Goal: Contribute content

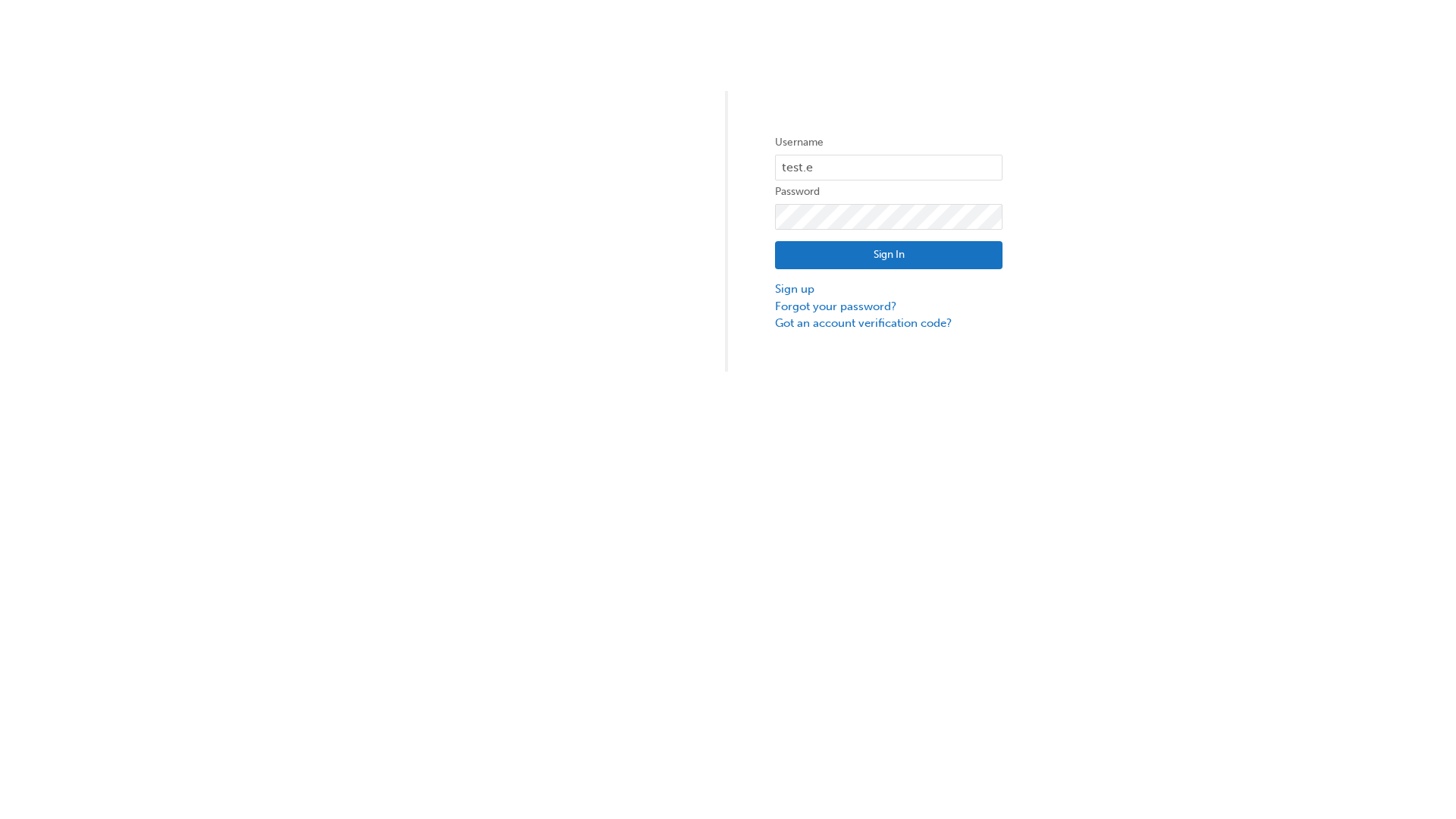
type input "test.e2e.user31"
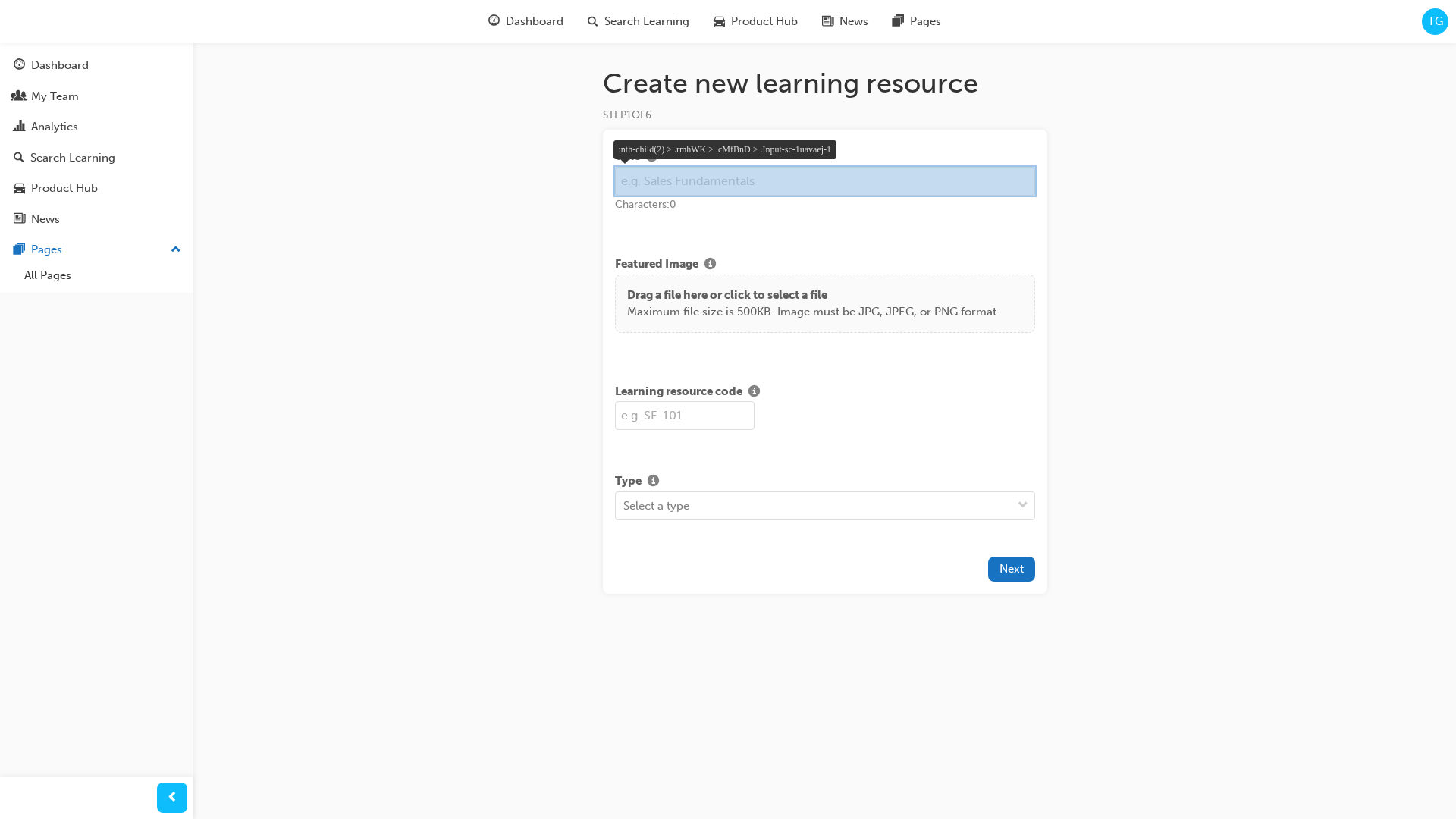
click at [728, 174] on div at bounding box center [824, 181] width 423 height 32
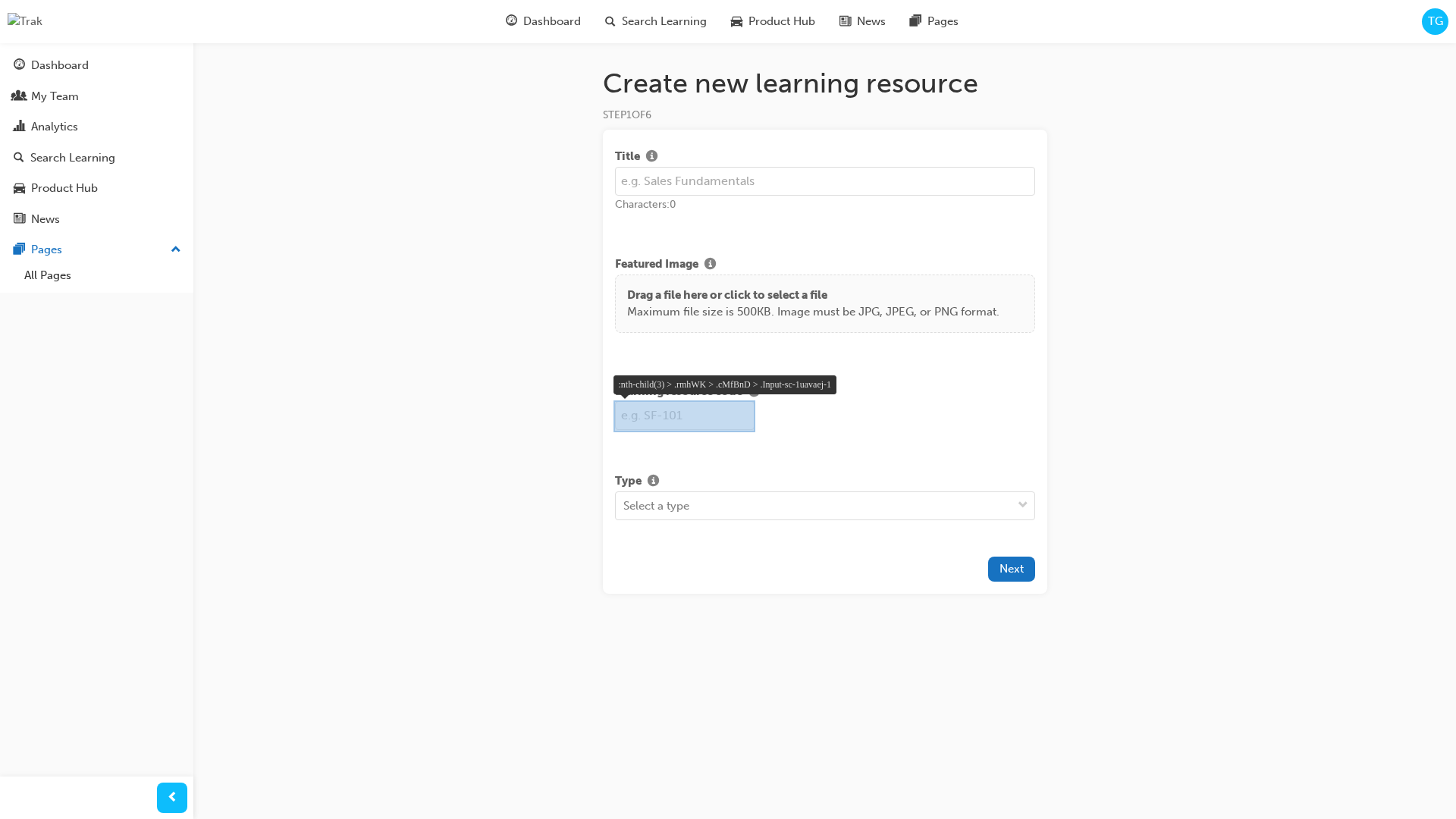
click at [674, 414] on div at bounding box center [684, 416] width 142 height 32
click at [913, 416] on div at bounding box center [824, 416] width 423 height 32
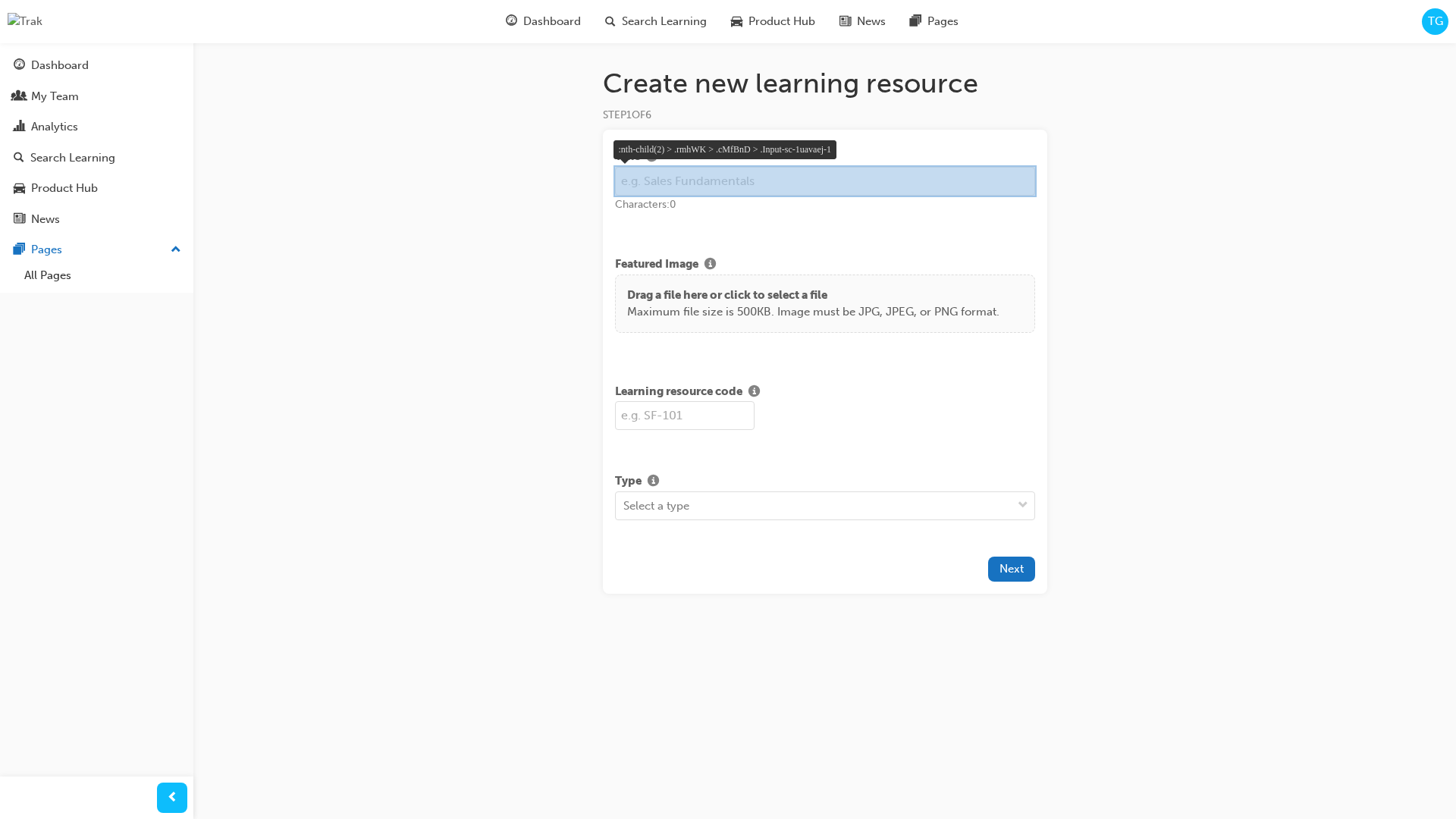
click at [901, 186] on div at bounding box center [824, 181] width 423 height 32
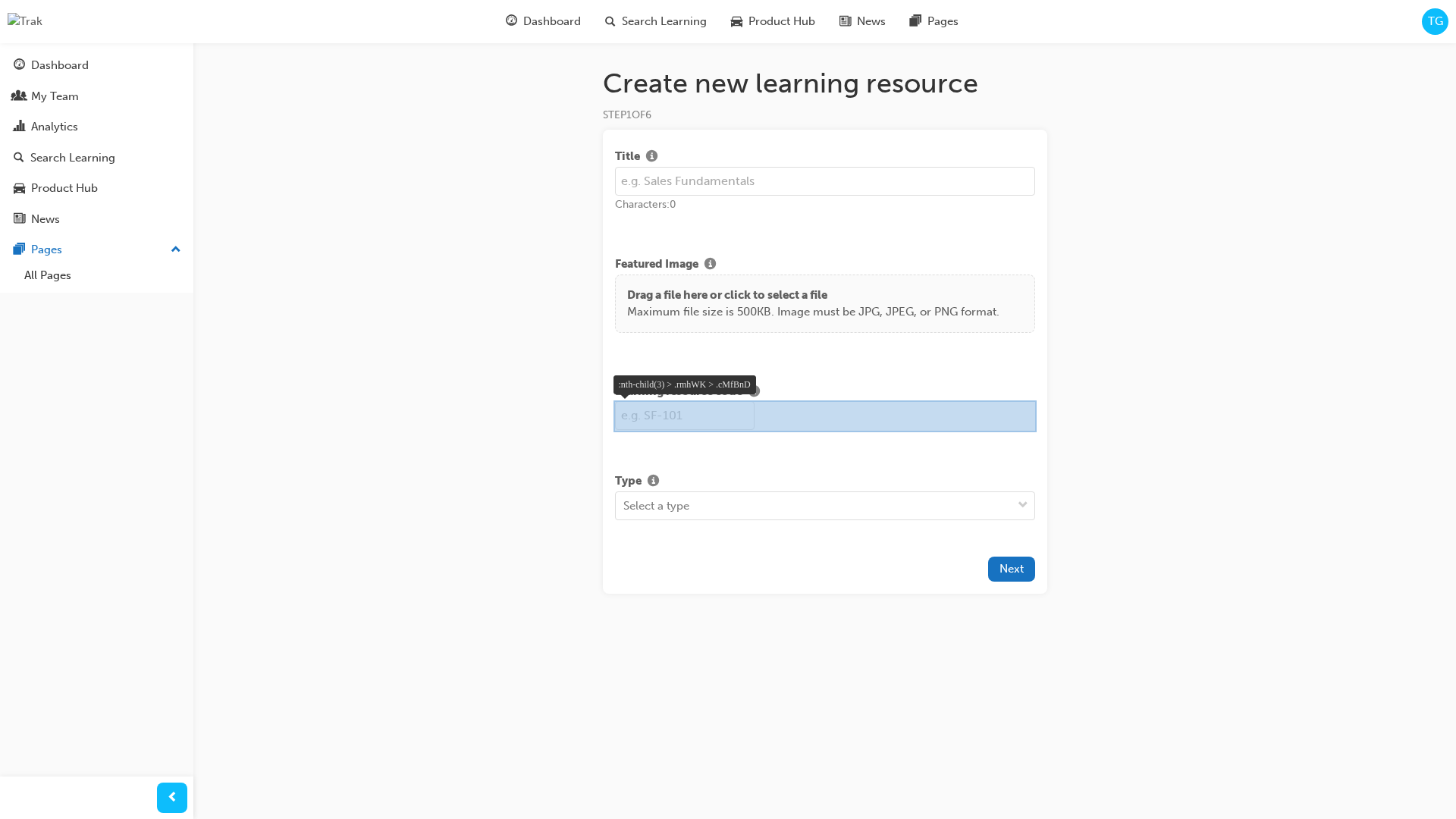
click at [839, 422] on div at bounding box center [824, 416] width 423 height 32
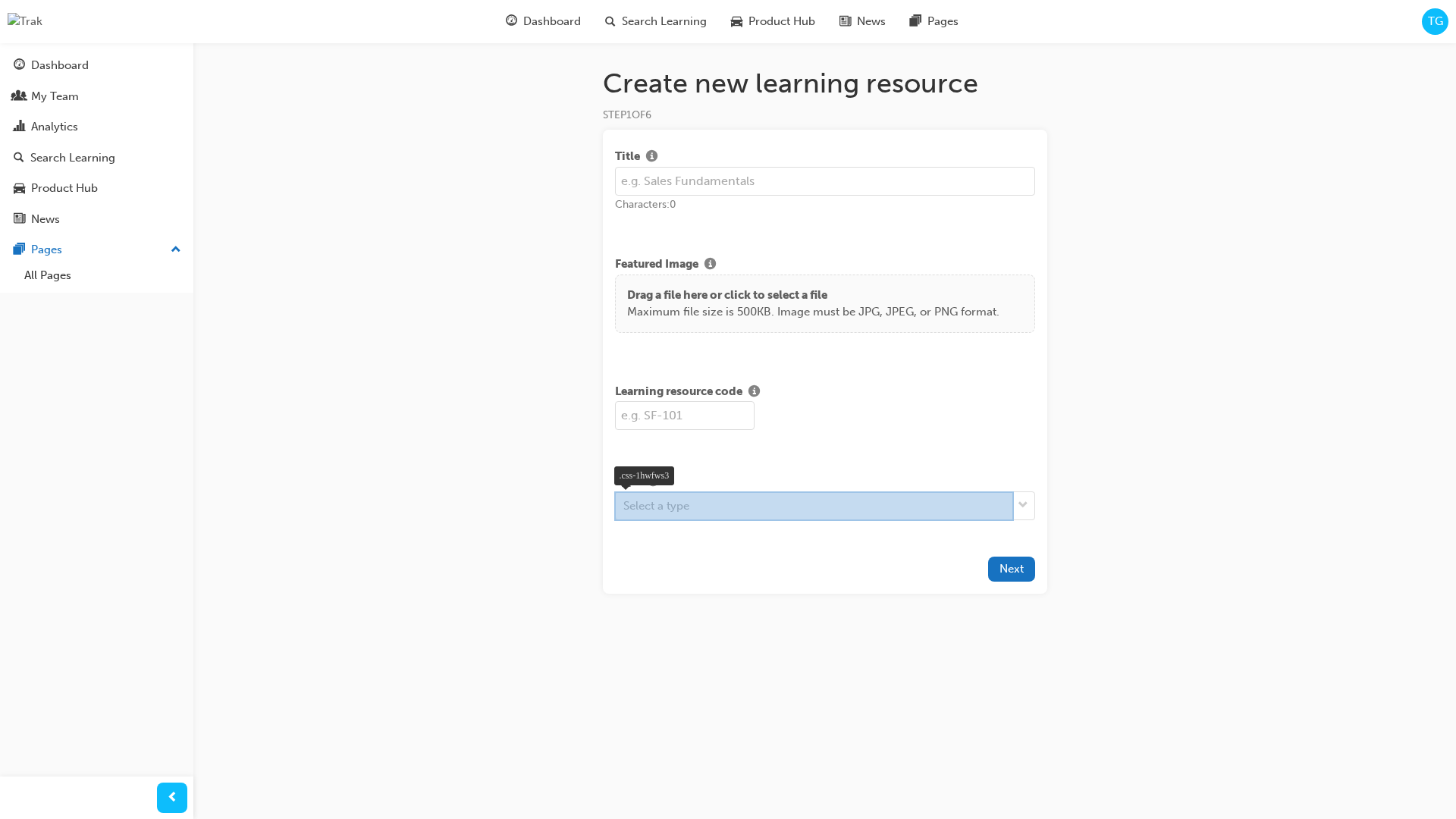
click at [817, 509] on div at bounding box center [814, 506] width 400 height 30
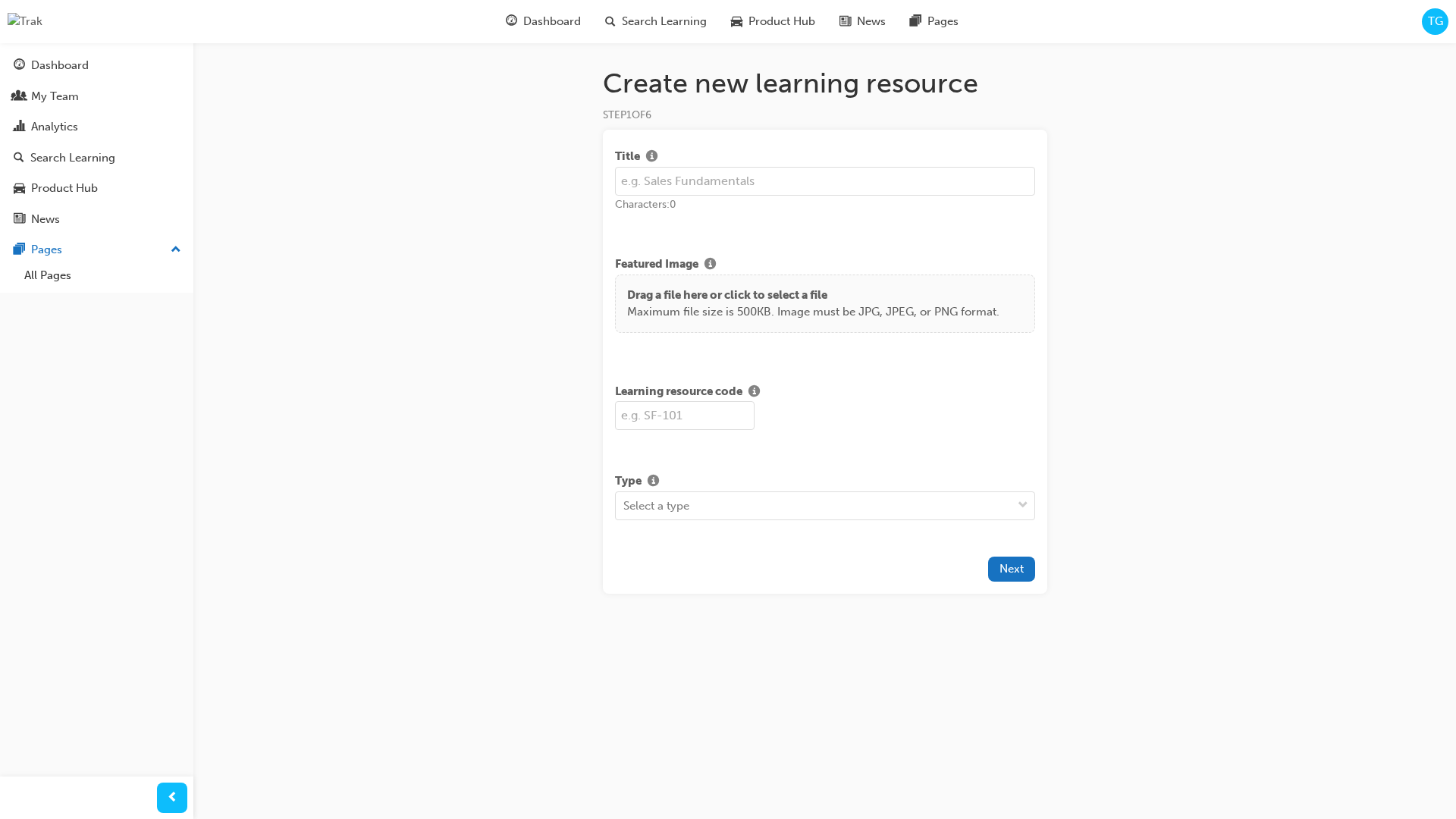
drag, startPoint x: 1166, startPoint y: 588, endPoint x: 1033, endPoint y: 593, distance: 133.1
click at [1151, 589] on div "Create new learning resource STEP 1 OF 6 Title Characters: 0 Featured Image Dra…" at bounding box center [728, 410] width 1456 height 819
click at [1004, 571] on span "Next" at bounding box center [1011, 568] width 25 height 13
click at [702, 188] on input "text" at bounding box center [824, 181] width 420 height 29
type input "test"
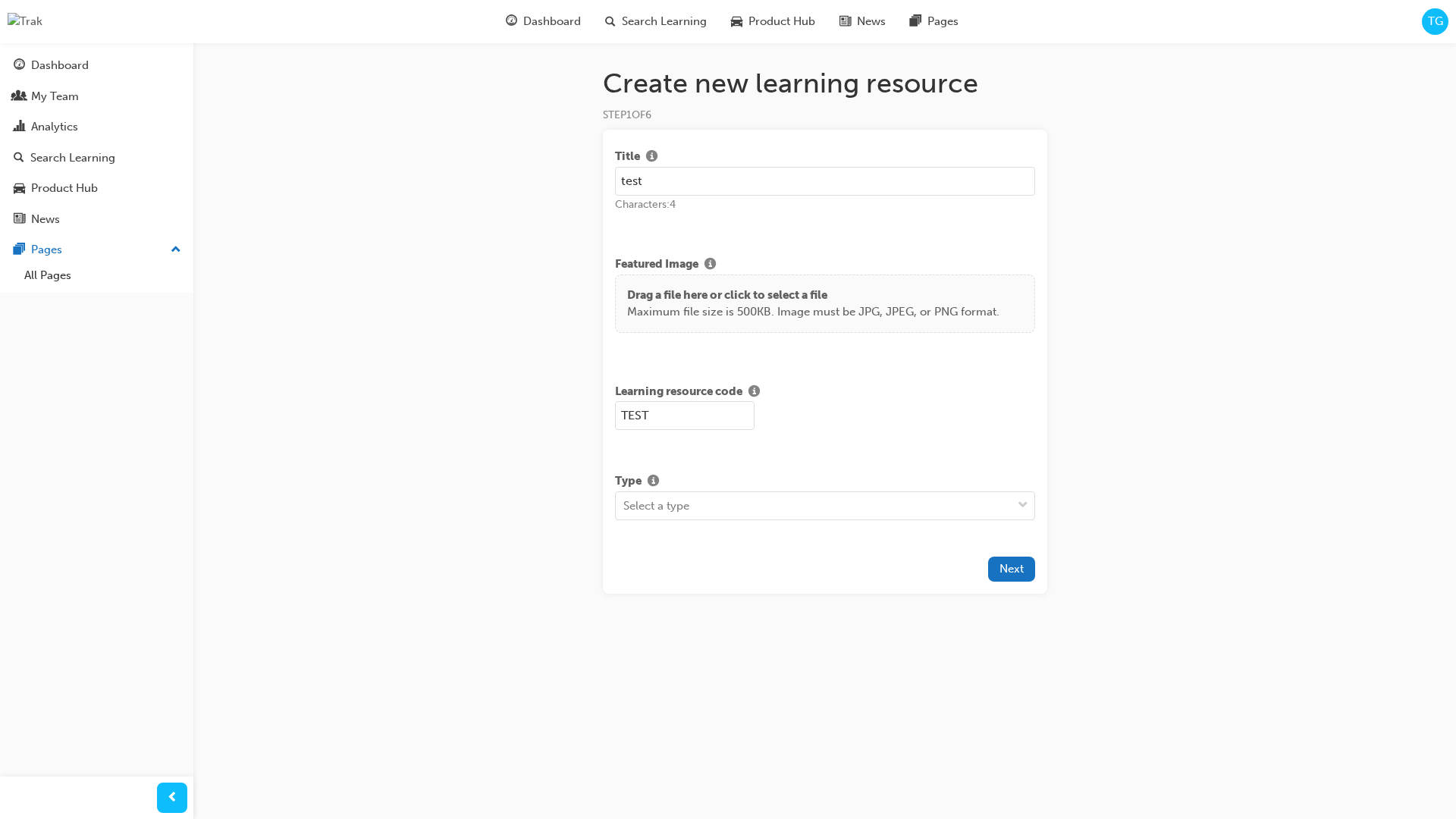
type input "TEST"
click at [688, 555] on div "Type 0 results available. Select is focused ,type to refine list, press Down to…" at bounding box center [824, 524] width 420 height 117
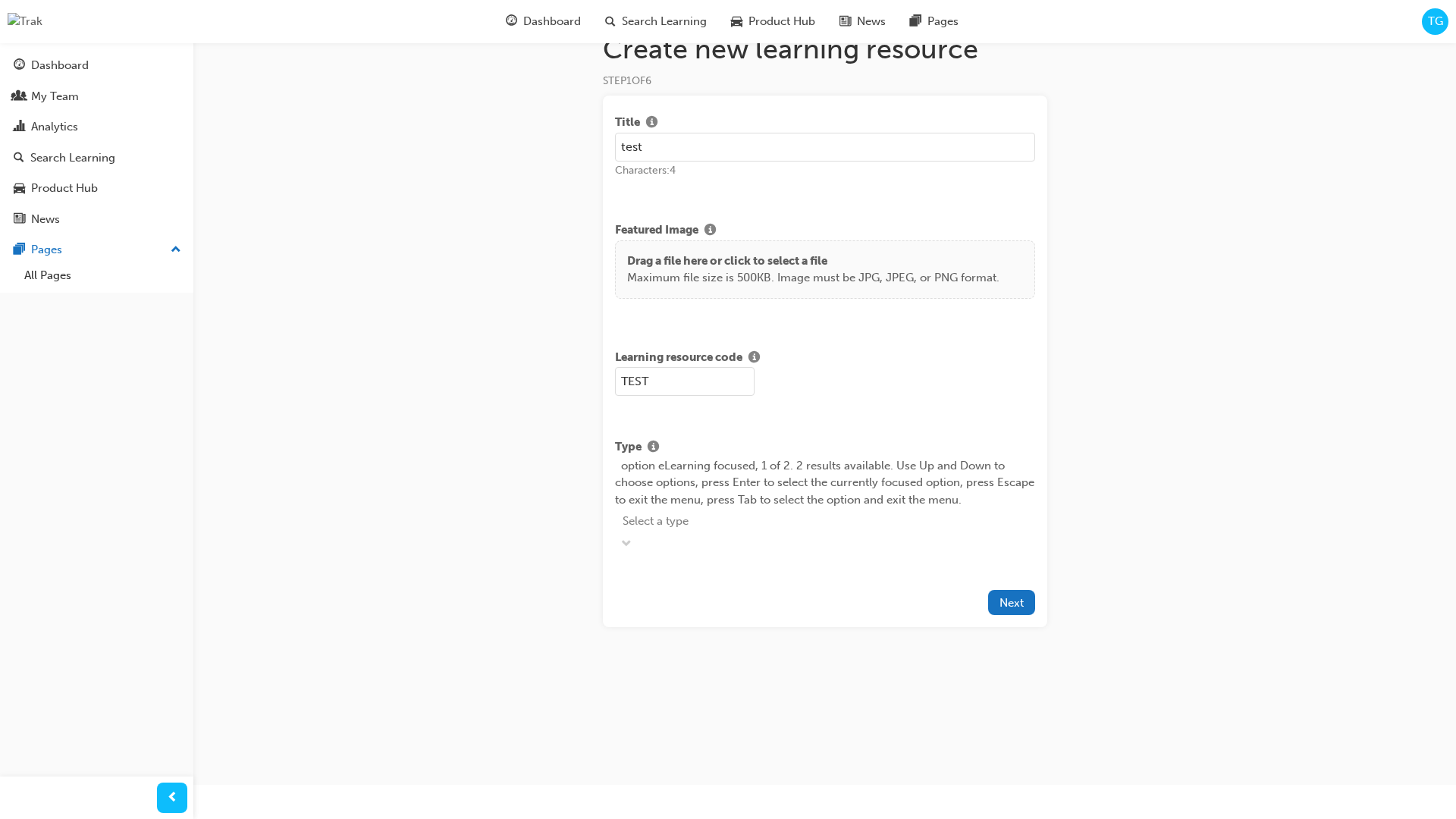
scroll to position [0, 0]
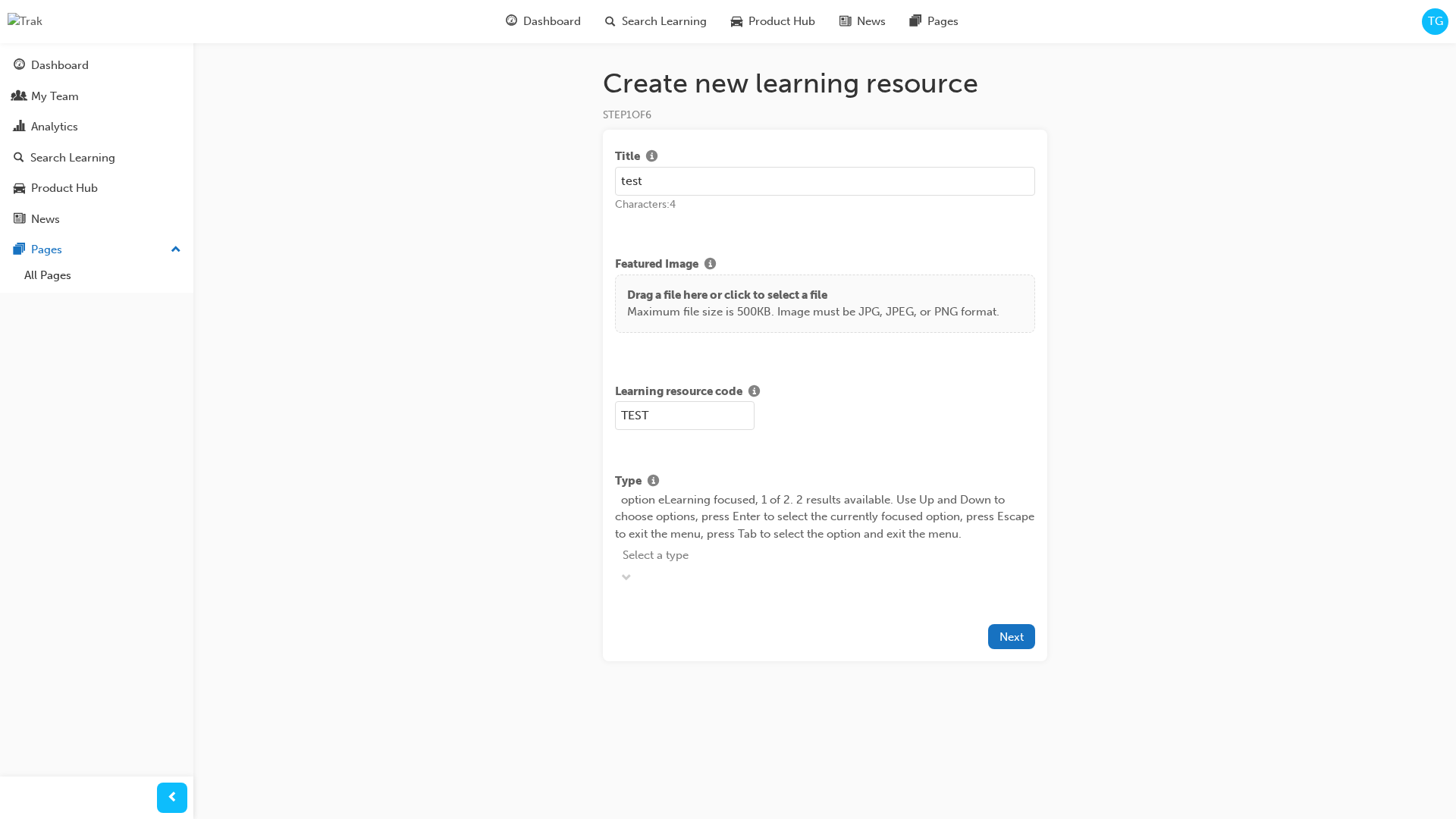
drag, startPoint x: 727, startPoint y: 536, endPoint x: 717, endPoint y: 536, distance: 10.0
click at [727, 542] on div "Select a type" at bounding box center [824, 564] width 420 height 46
click at [719, 542] on div "Select a type" at bounding box center [824, 549] width 420 height 46
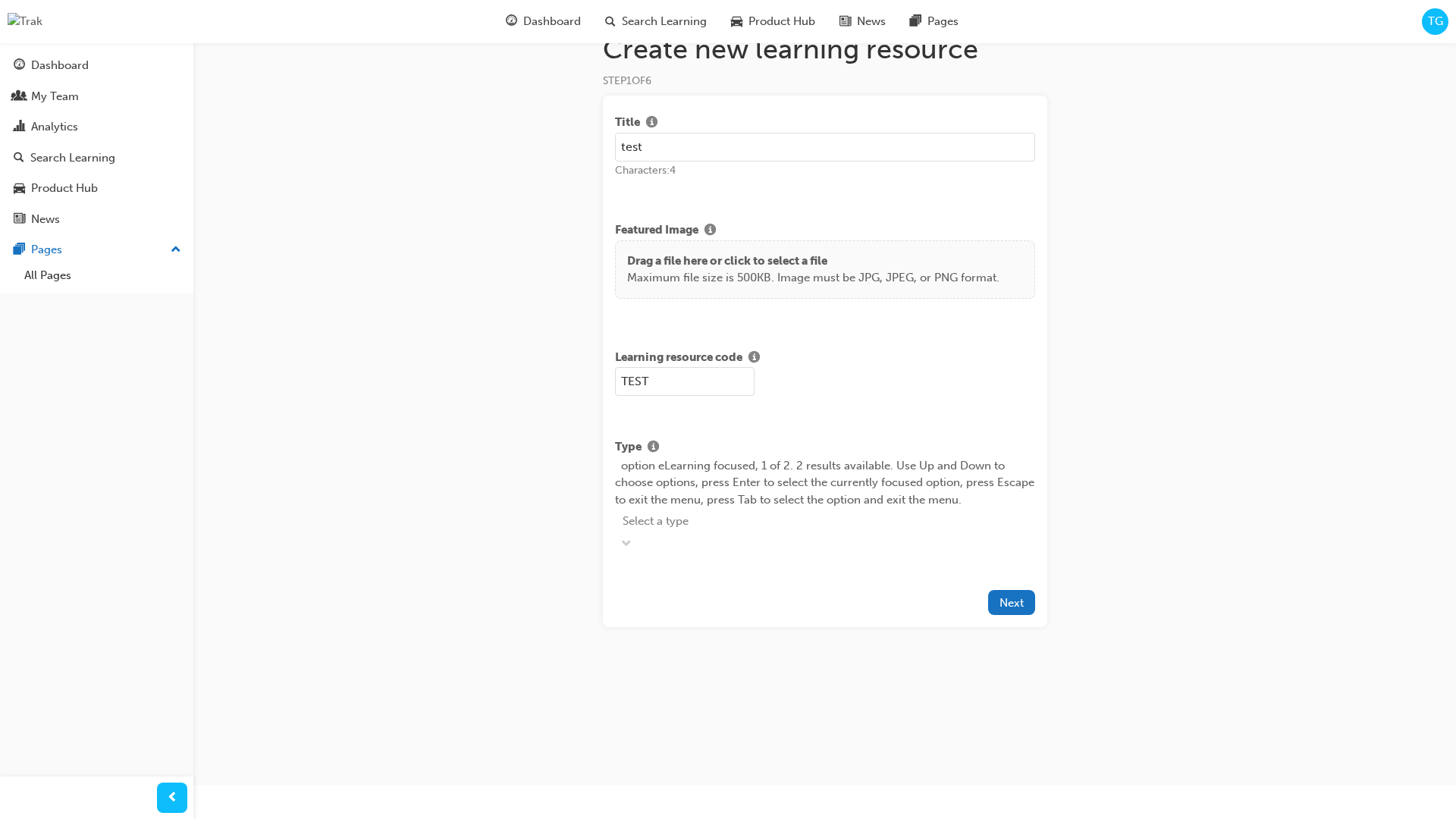
scroll to position [0, 0]
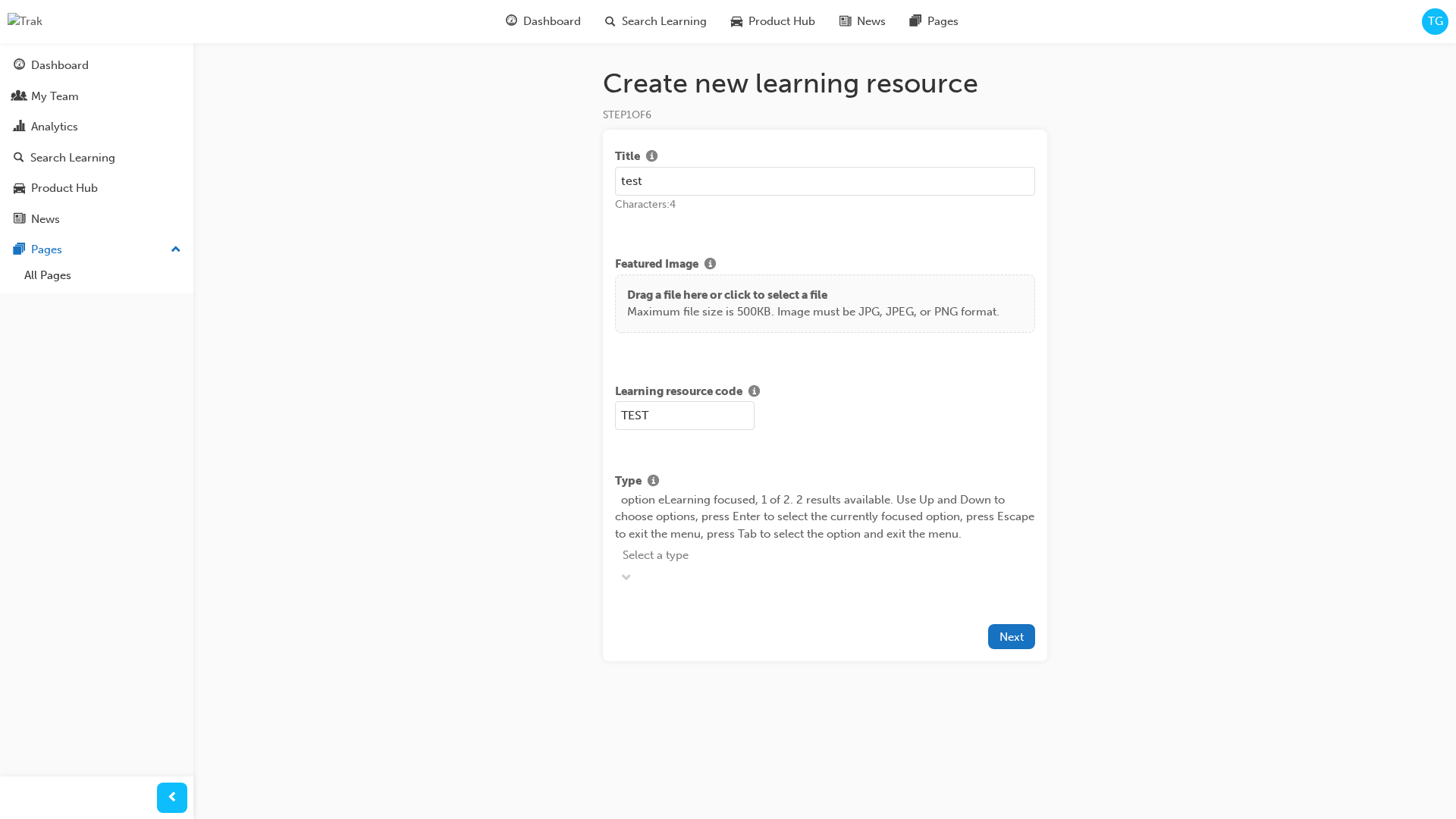
click at [746, 542] on div "Select a type" at bounding box center [824, 555] width 420 height 26
click at [747, 457] on div "Title test Characters: 4 Featured Image Drag a file here or click to select a f…" at bounding box center [824, 387] width 444 height 514
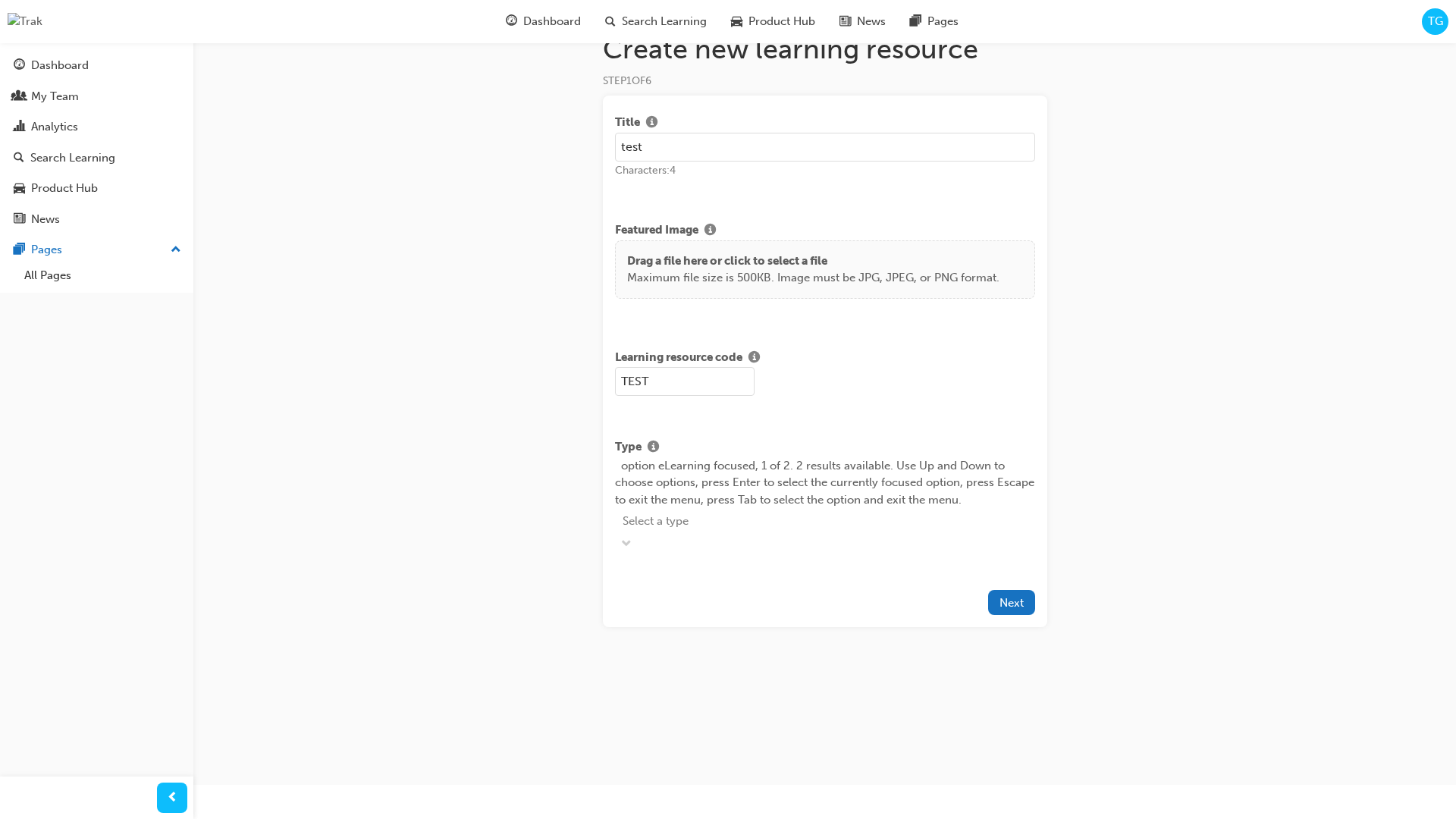
click at [741, 505] on div "option eLearning focused, 1 of 2. 2 results available. Use Up and Down to choos…" at bounding box center [824, 505] width 420 height 97
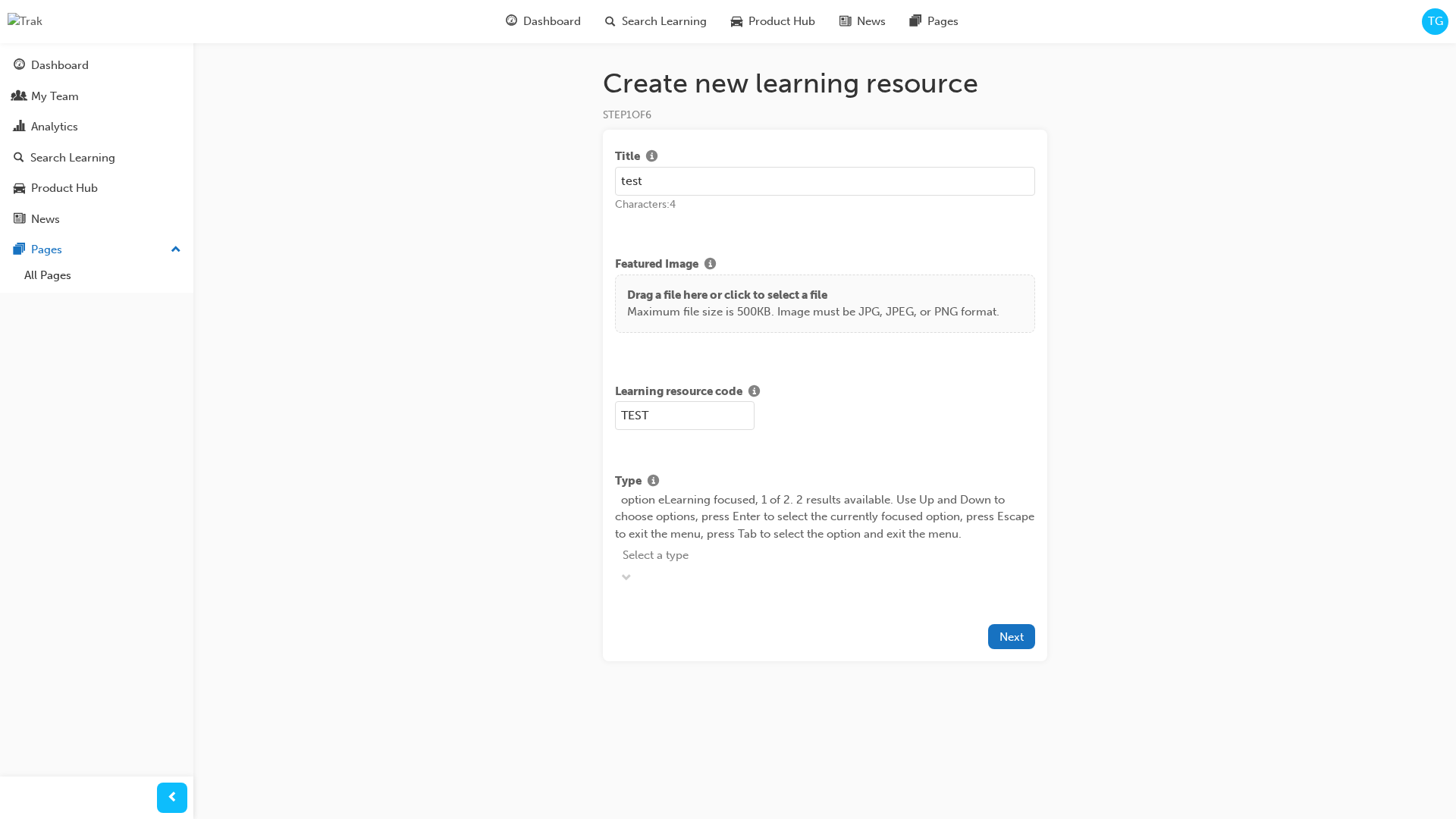
click at [1105, 500] on div "Create new learning resource STEP 1 OF 6 Title test Characters: 4 Featured Imag…" at bounding box center [728, 410] width 1456 height 819
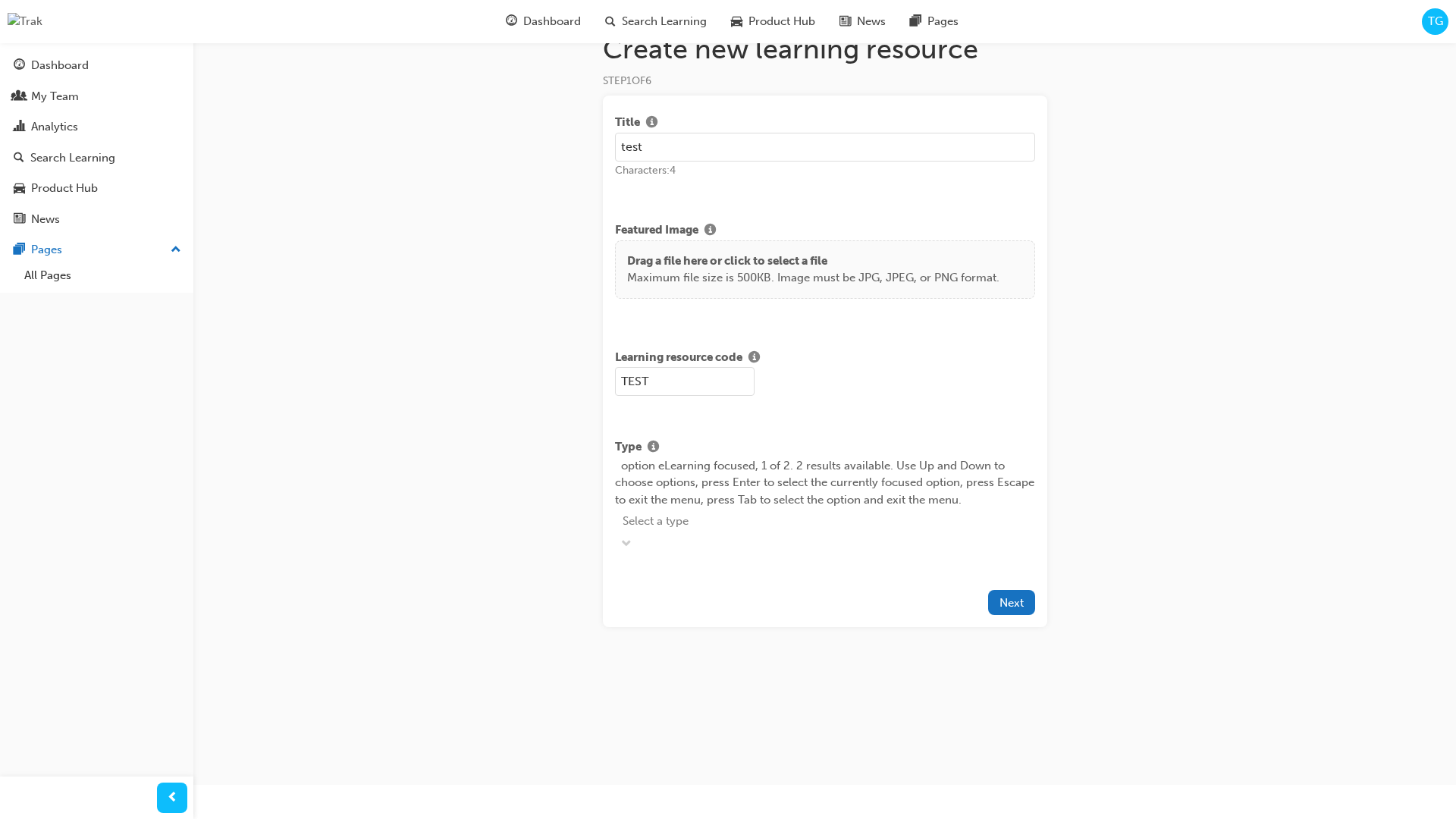
click at [1027, 506] on div "option eLearning focused, 1 of 2. 2 results available. Use Up and Down to choos…" at bounding box center [824, 505] width 420 height 97
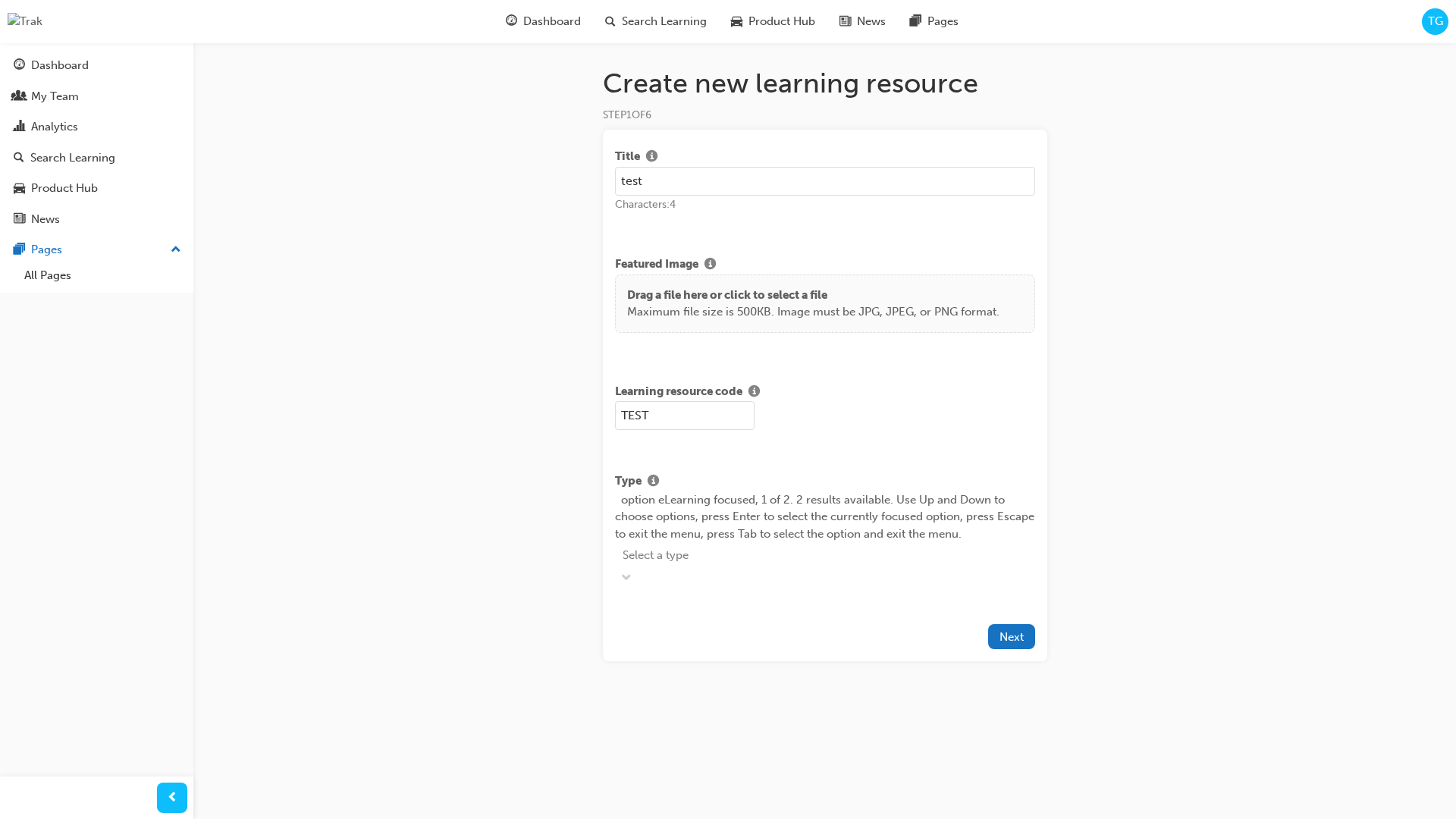
click at [630, 543] on div "Select a type" at bounding box center [824, 564] width 420 height 46
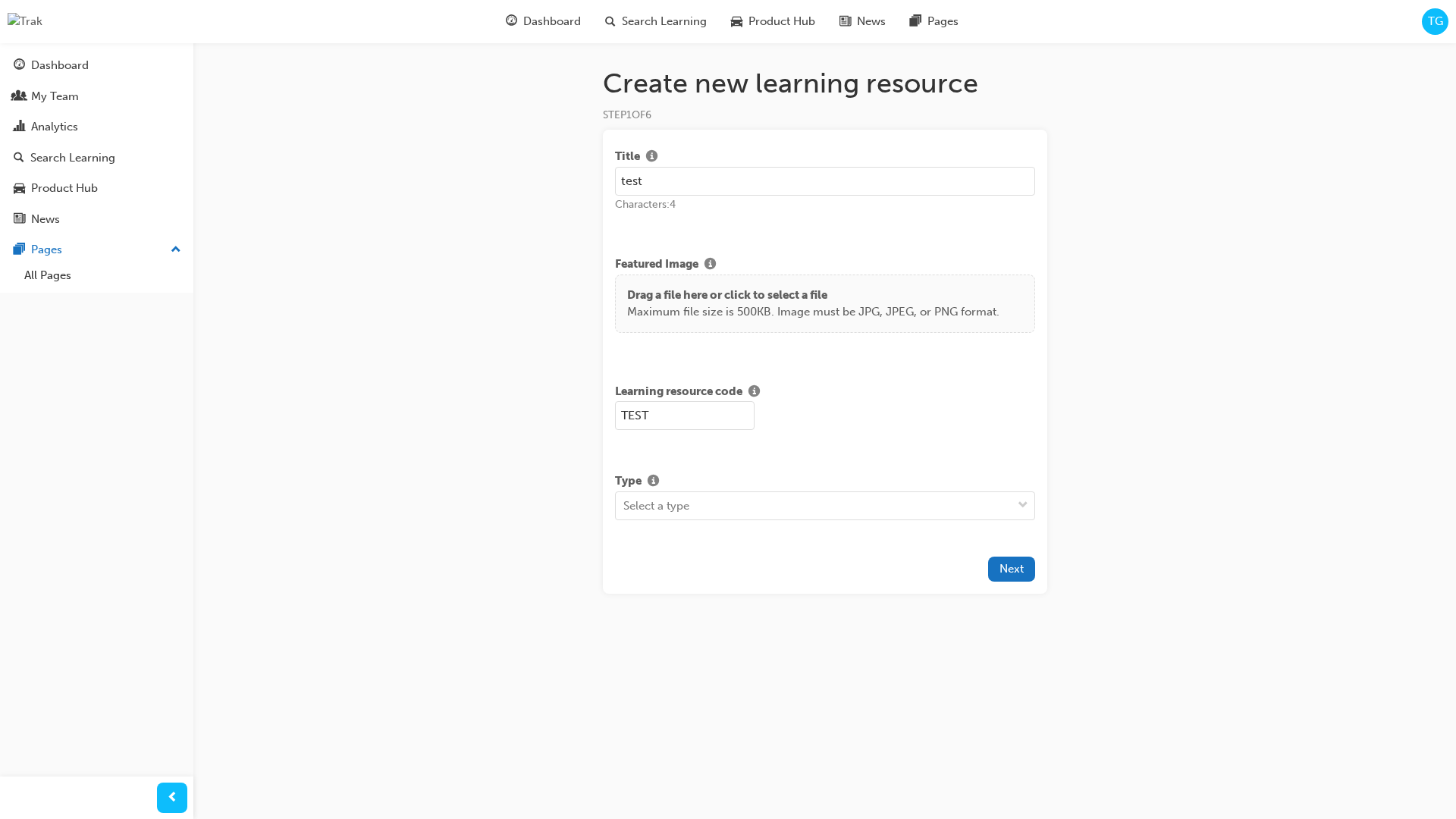
click at [1204, 529] on div "Create new learning resource STEP 1 OF 6 Title test Characters: 4 Featured Imag…" at bounding box center [728, 410] width 1456 height 819
click at [1026, 509] on div "Select a type" at bounding box center [824, 505] width 420 height 29
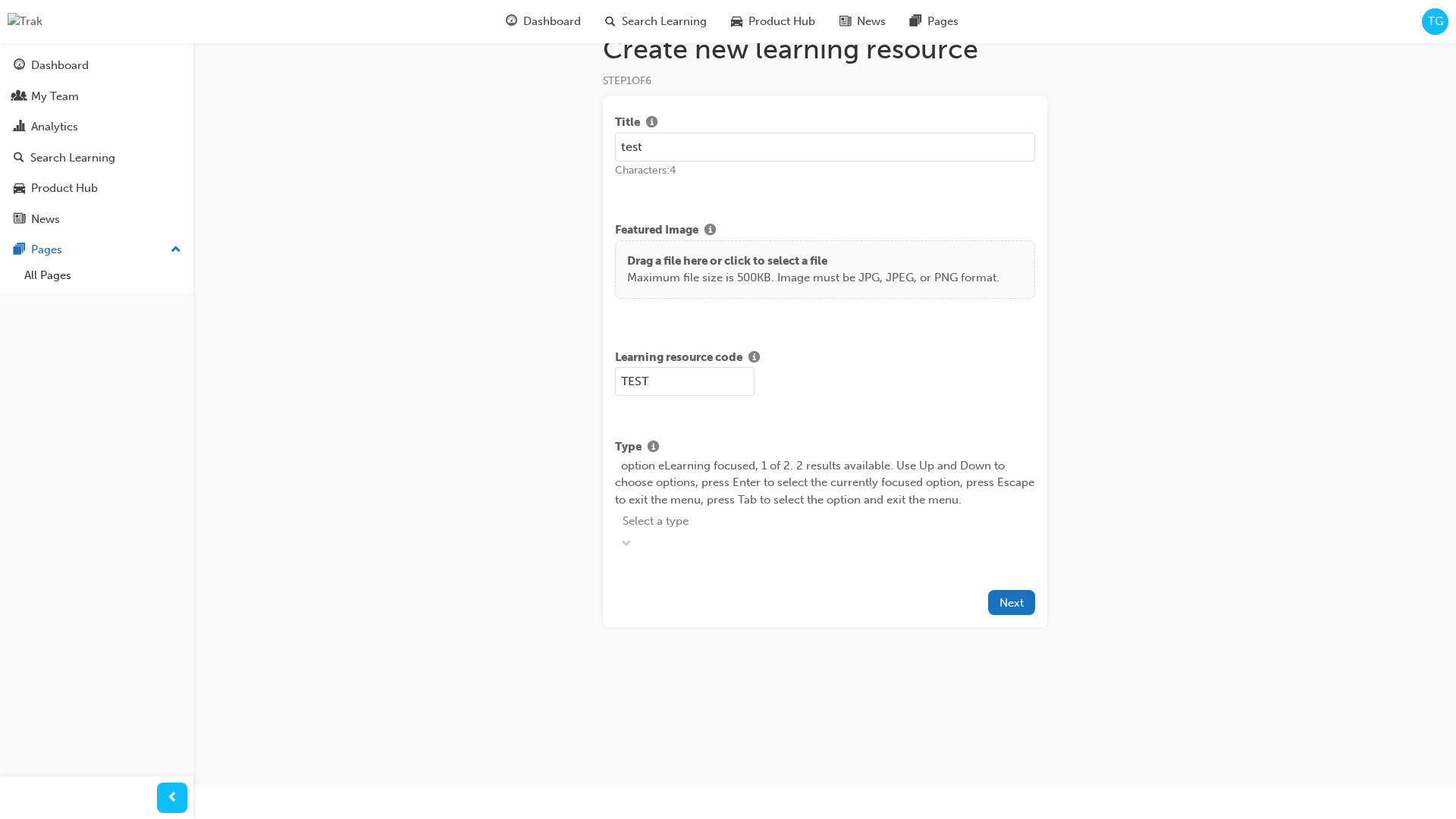
scroll to position [0, 0]
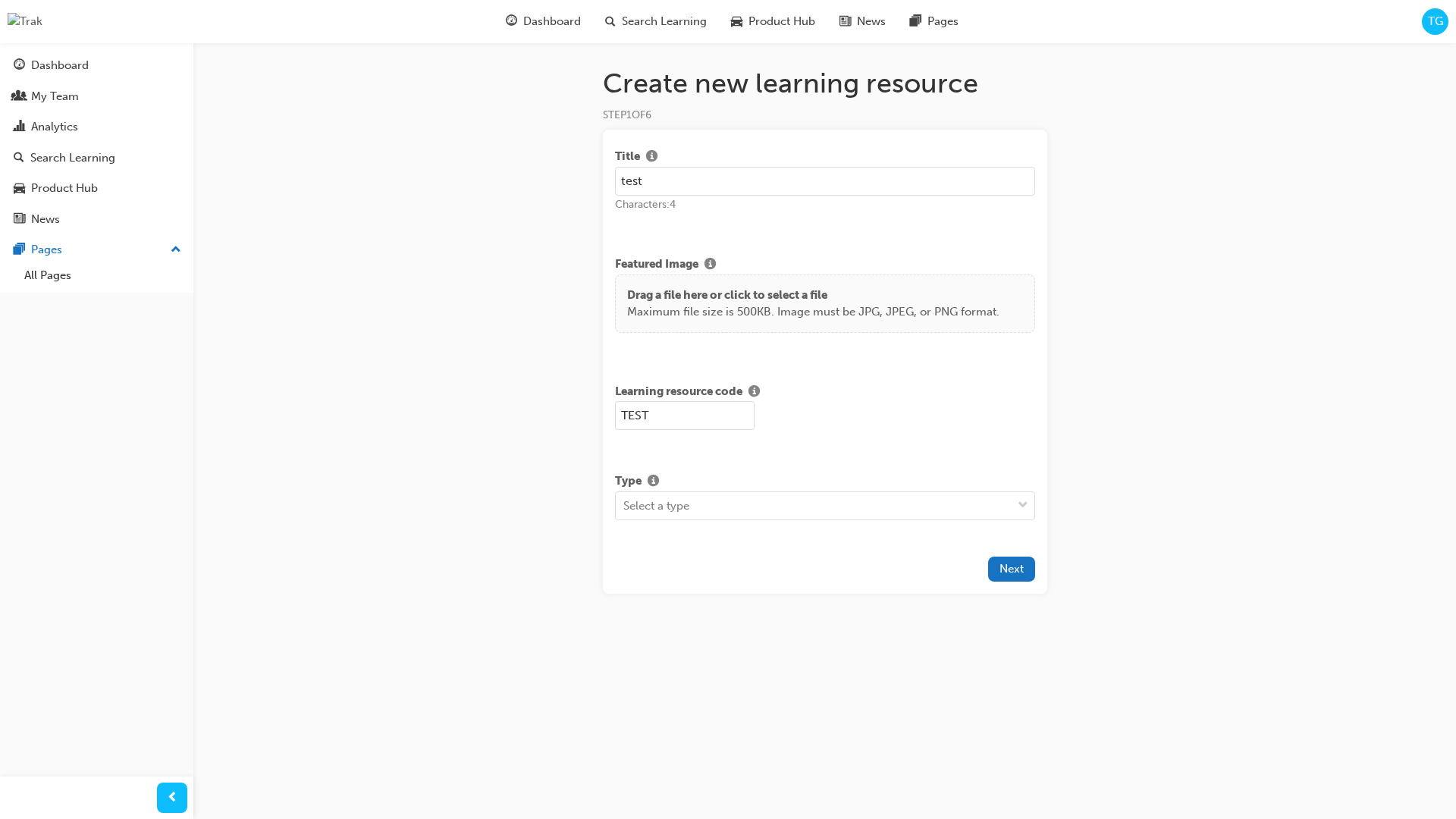
click at [1146, 515] on div "Create new learning resource STEP 1 OF 6 Title test Characters: 4 Featured Imag…" at bounding box center [728, 410] width 1456 height 819
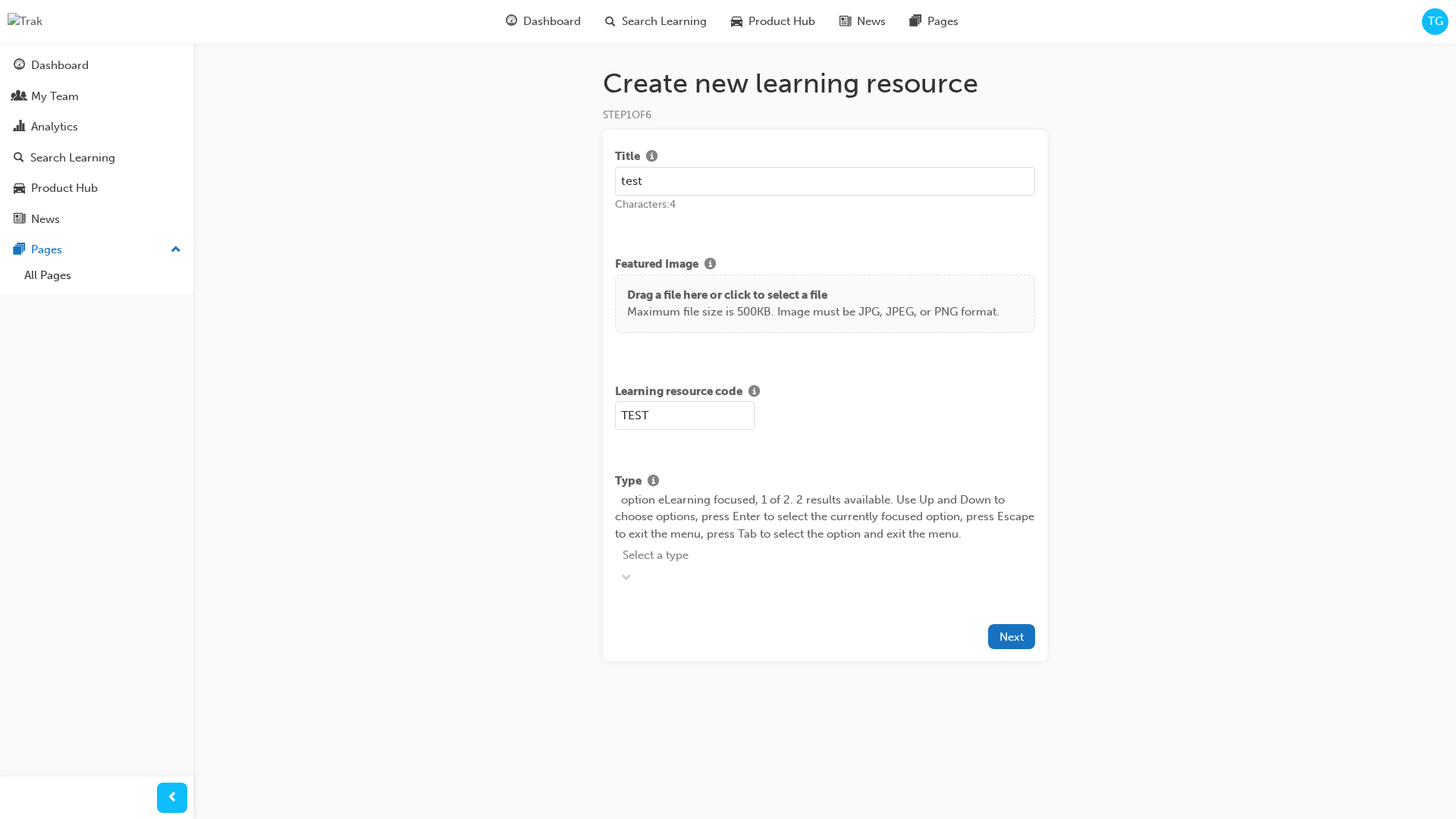
scroll to position [34, 0]
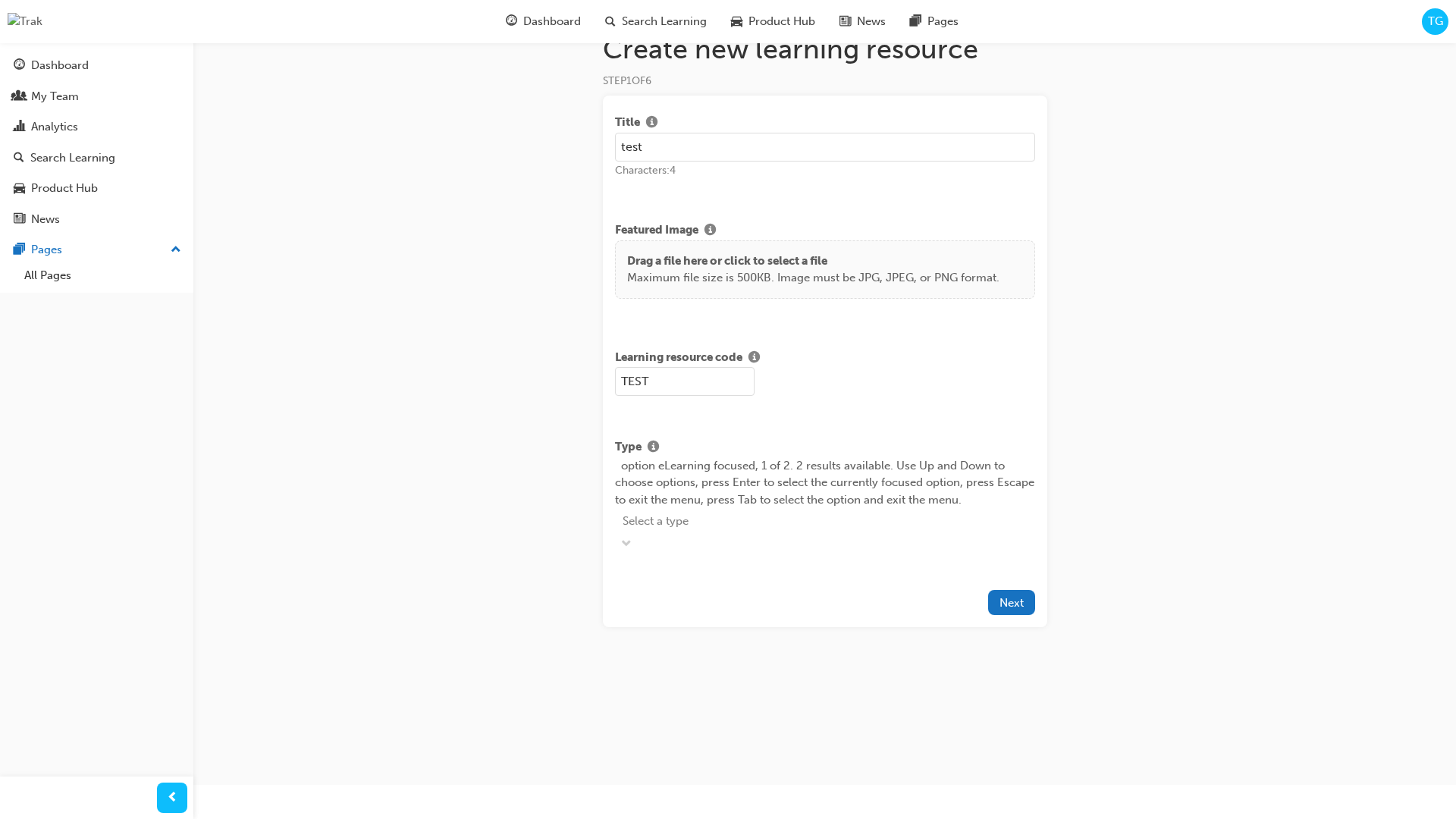
click at [987, 518] on div "Select a type" at bounding box center [824, 521] width 420 height 26
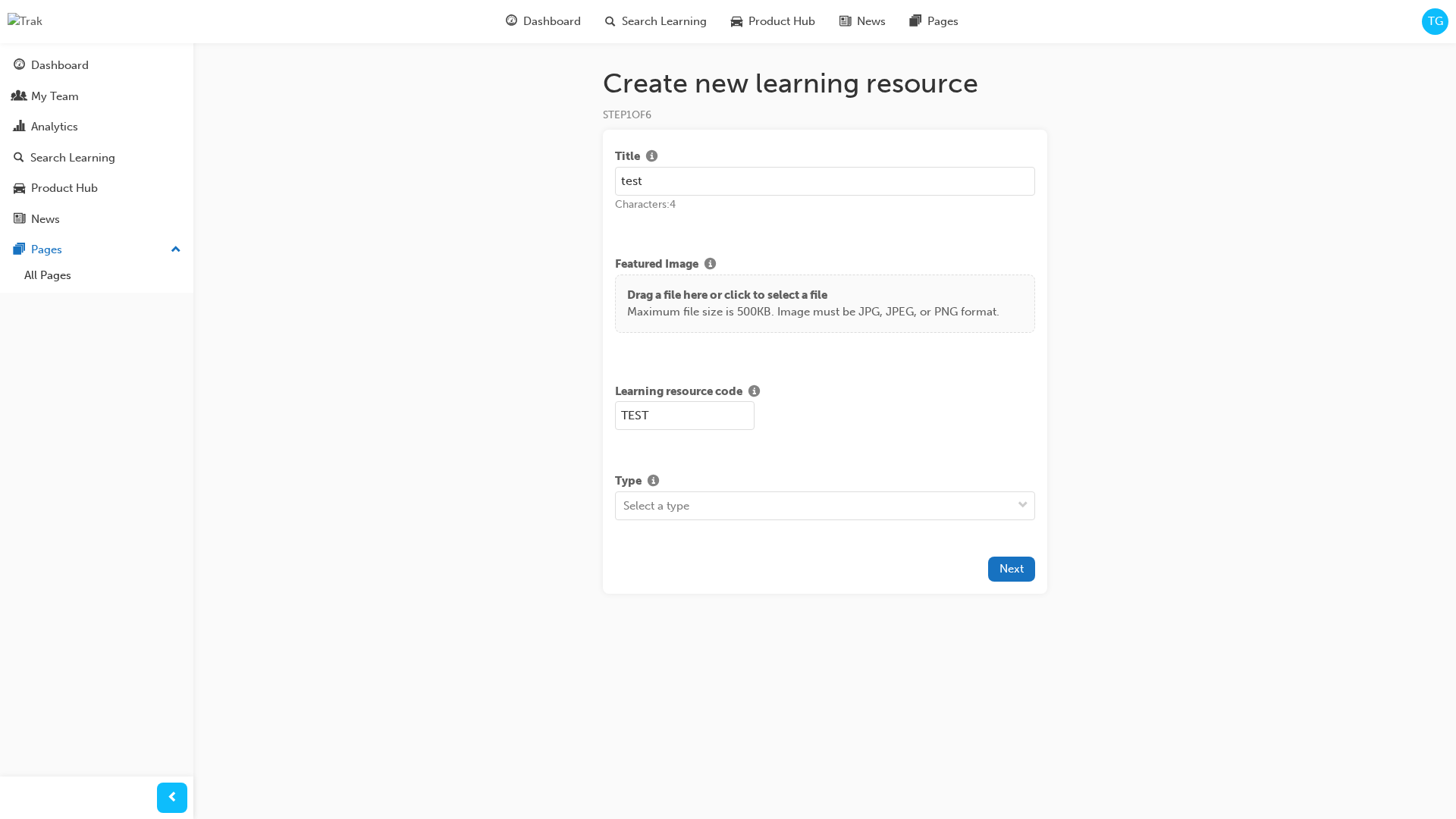
click at [333, 547] on div "Create new learning resource STEP 1 OF 6 Title test Characters: 4 Featured Imag…" at bounding box center [728, 410] width 1456 height 819
